Goal: Transaction & Acquisition: Download file/media

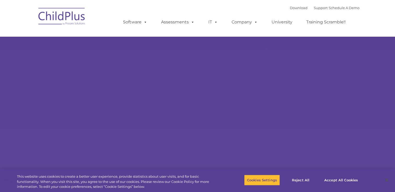
select select "MEDIUM"
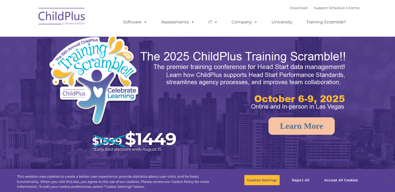
select select "MEDIUM"
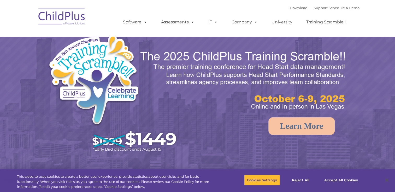
select select "MEDIUM"
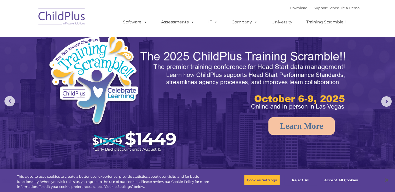
click at [68, 18] on img at bounding box center [62, 17] width 52 height 26
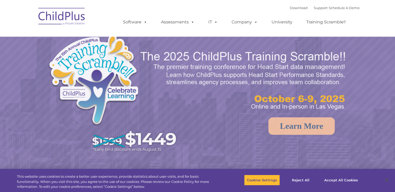
select select "MEDIUM"
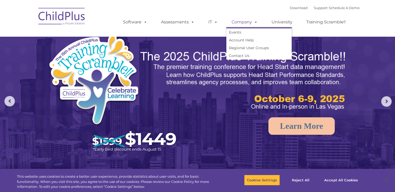
click at [246, 21] on link "Company" at bounding box center [244, 22] width 37 height 10
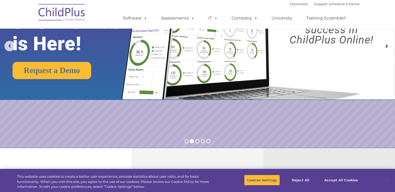
scroll to position [56, 0]
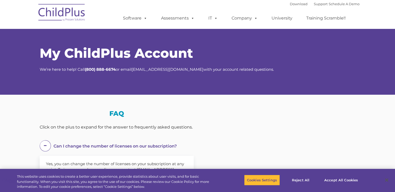
select select "MEDIUM"
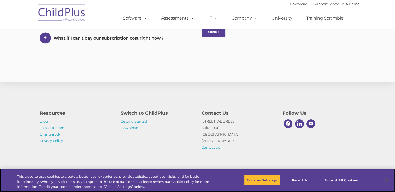
scroll to position [309, 0]
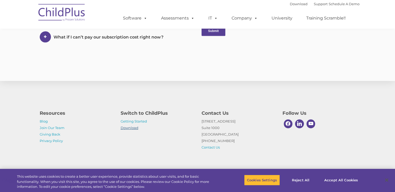
click at [135, 128] on link "Download" at bounding box center [129, 128] width 18 height 4
